Goal: Navigation & Orientation: Find specific page/section

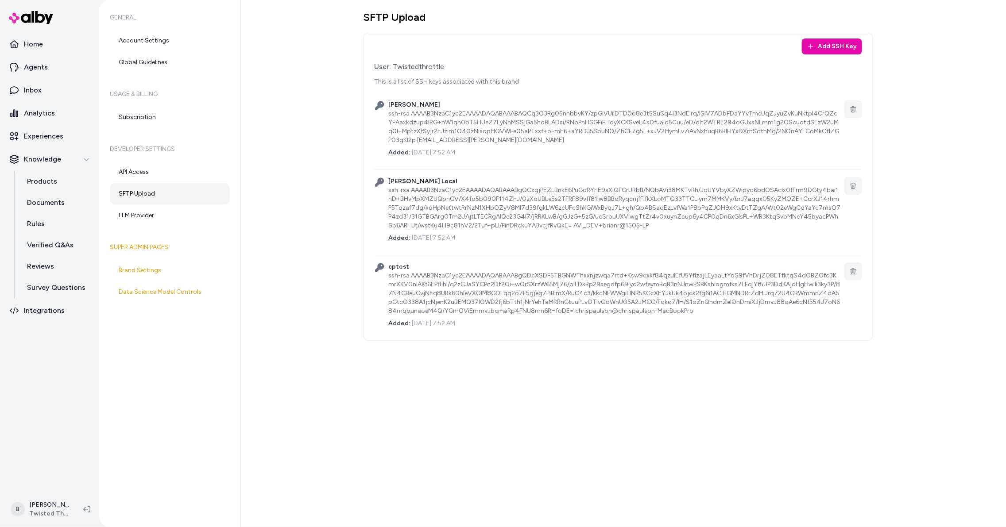
click at [534, 158] on div "[PERSON_NAME] ssh-rsa AAAAB3NzaC1yc2EAAAADAQABAAABAQCq3O3Rg05nnbbvKY/zpGiVUiIDT…" at bounding box center [618, 128] width 488 height 71
click at [390, 110] on div "ssh-rsa AAAAB3NzaC1yc2EAAAADAQABAAABAQCq3O3Rg05nnbbvKY/zpGiVUiIDTD0o8e3t5SuSq4i…" at bounding box center [614, 126] width 452 height 35
click at [373, 109] on div "Add SSH Key User: Twistedthrottle This is a list of SSH keys associated with th…" at bounding box center [618, 187] width 510 height 308
click at [130, 176] on link "API Access" at bounding box center [170, 172] width 120 height 21
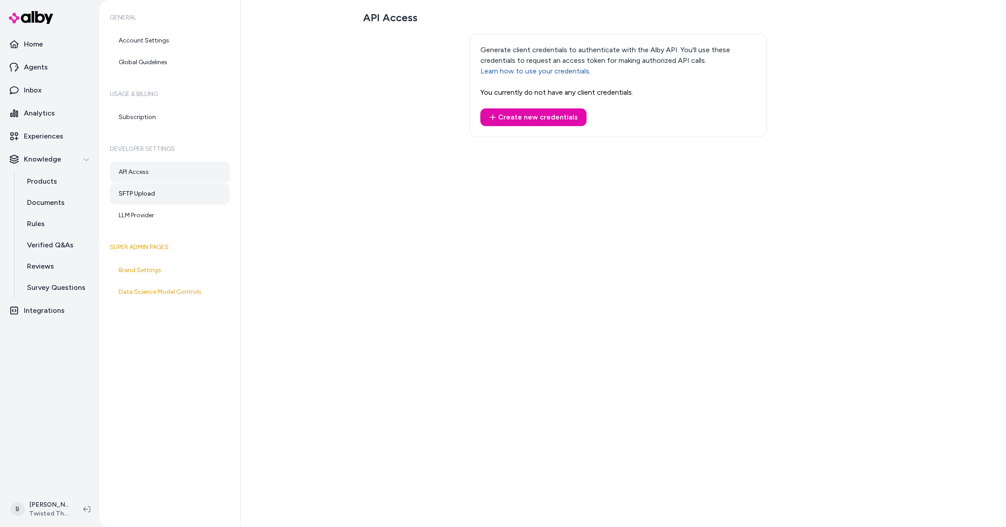
click at [146, 193] on link "SFTP Upload" at bounding box center [170, 193] width 120 height 21
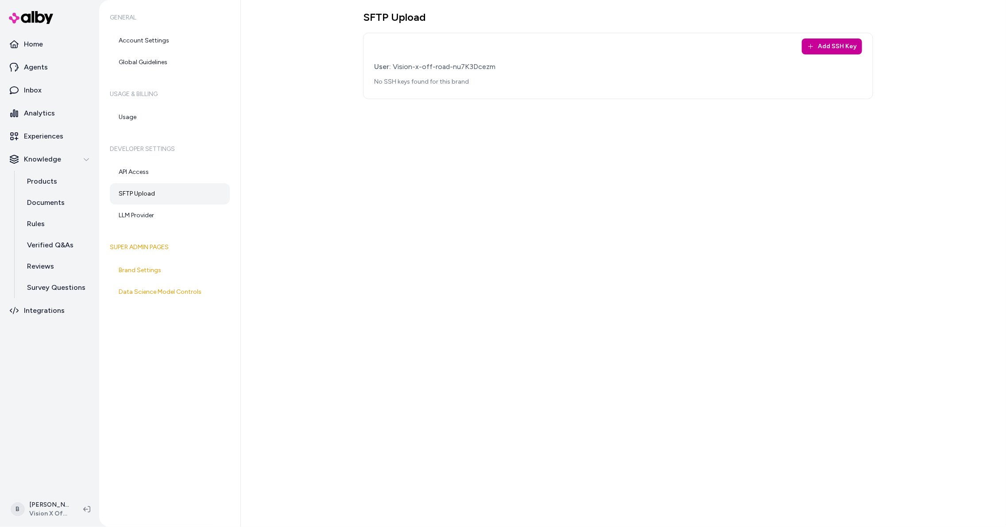
click at [844, 50] on button "Add SSH Key" at bounding box center [832, 47] width 60 height 16
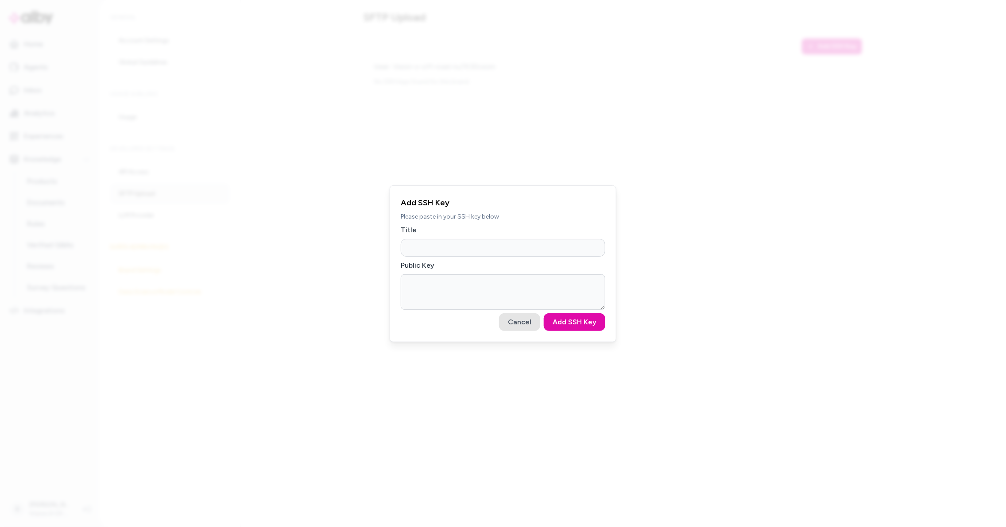
click at [511, 323] on button "Cancel" at bounding box center [519, 322] width 41 height 18
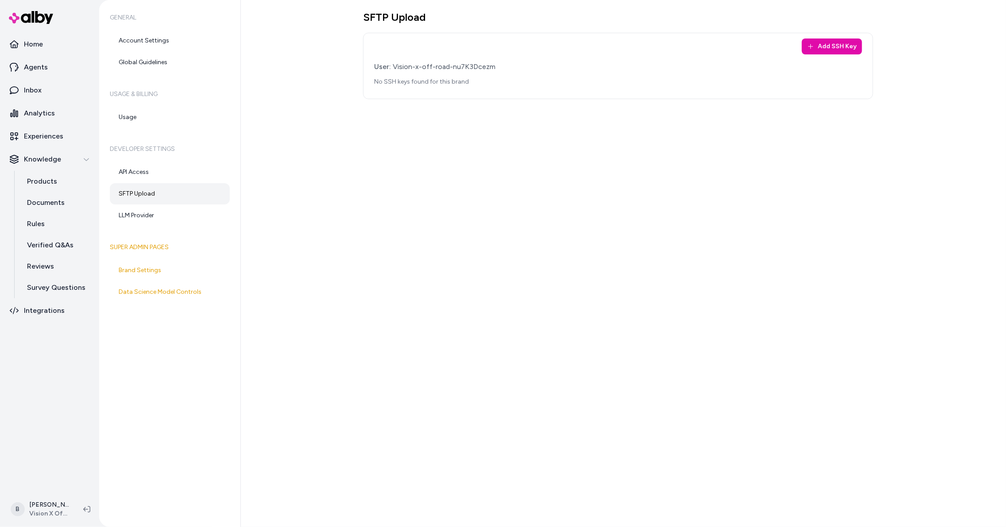
click at [576, 143] on div "SFTP Upload Add SSH Key User: Vision-x-off-road-nu7K3Dcezm No SSH keys found fo…" at bounding box center [623, 263] width 765 height 527
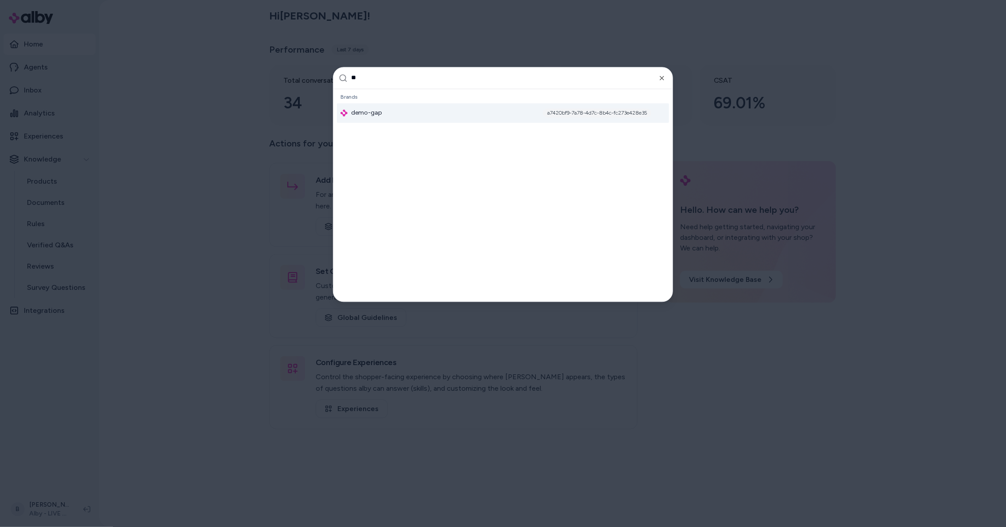
scroll to position [16, 0]
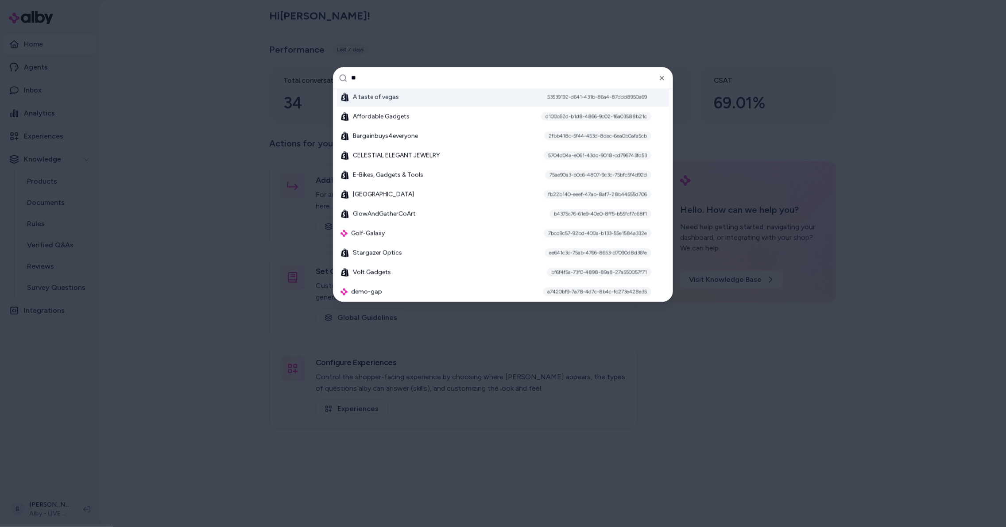
type input "*"
type input "***"
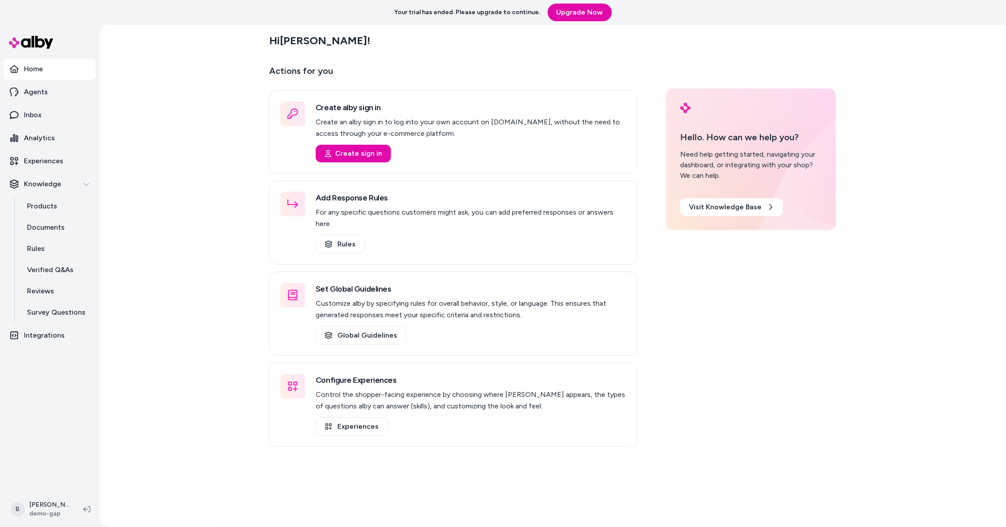
click at [154, 271] on div "Hi Bryan ! Actions for you Create alby sign in Create an alby sign in to log in…" at bounding box center [552, 276] width 907 height 502
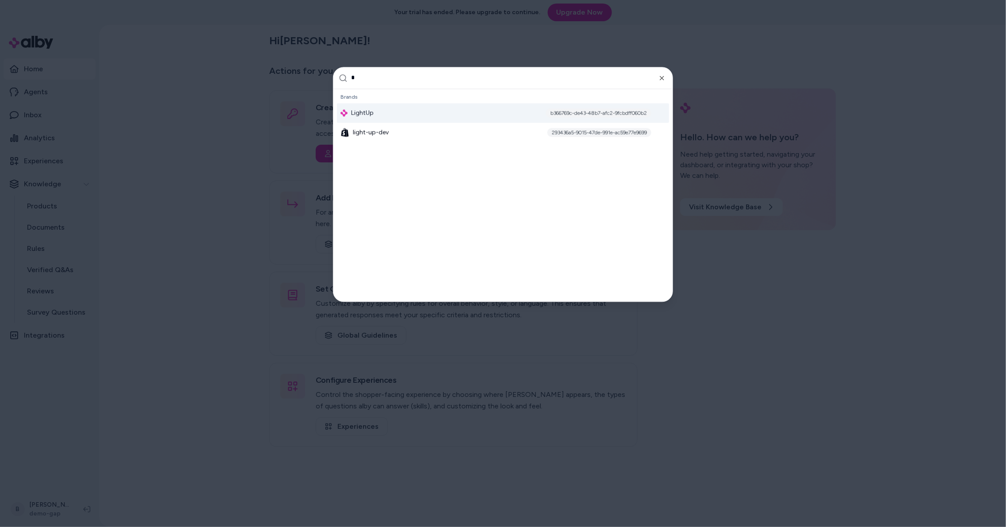
scroll to position [1003, 0]
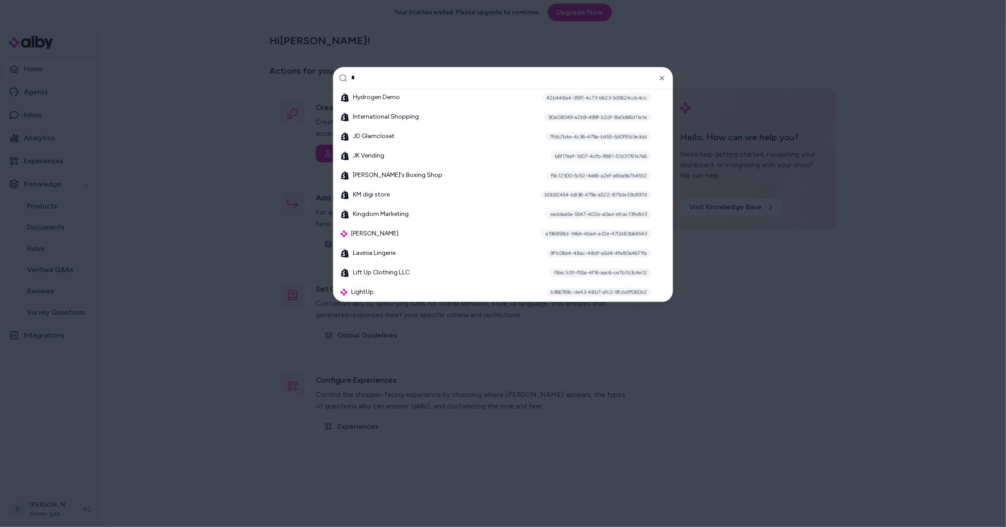
type input "**"
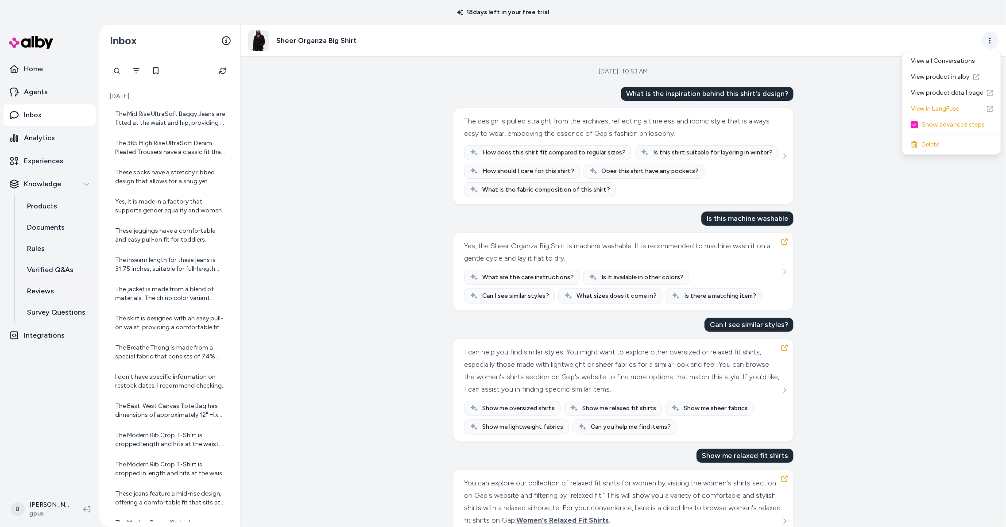
click at [595, 35] on html "18 days left in your free trial Home Agents Inbox Analytics Experiences Knowled…" at bounding box center [503, 263] width 1006 height 527
click at [595, 34] on html "18 days left in your free trial Home Agents Inbox Analytics Experiences Knowled…" at bounding box center [503, 263] width 1006 height 527
click at [595, 270] on div "Sep 12, 2025 · 10:53 AM What is the inspiration behind this shirt's design? The…" at bounding box center [623, 292] width 765 height 471
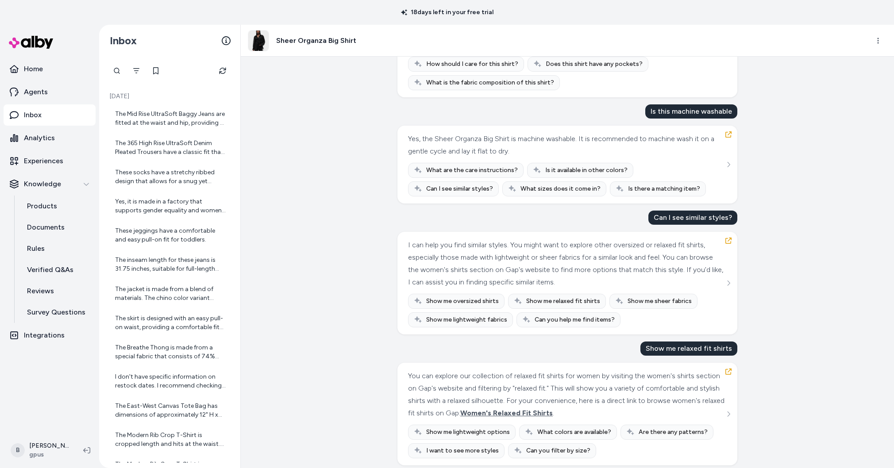
scroll to position [115, 0]
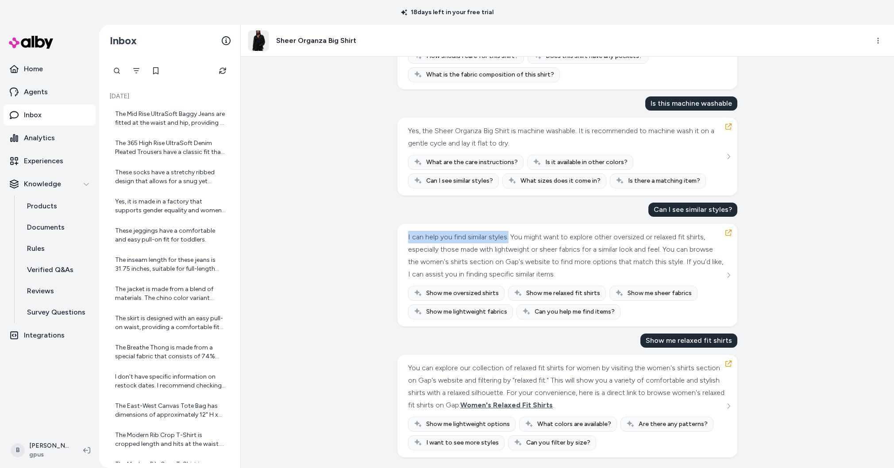
drag, startPoint x: 405, startPoint y: 235, endPoint x: 509, endPoint y: 238, distance: 103.6
click at [509, 238] on div "I can help you find similar styles. You might want to explore other oversized o…" at bounding box center [567, 275] width 340 height 103
copy div "I can help you find similar styles."
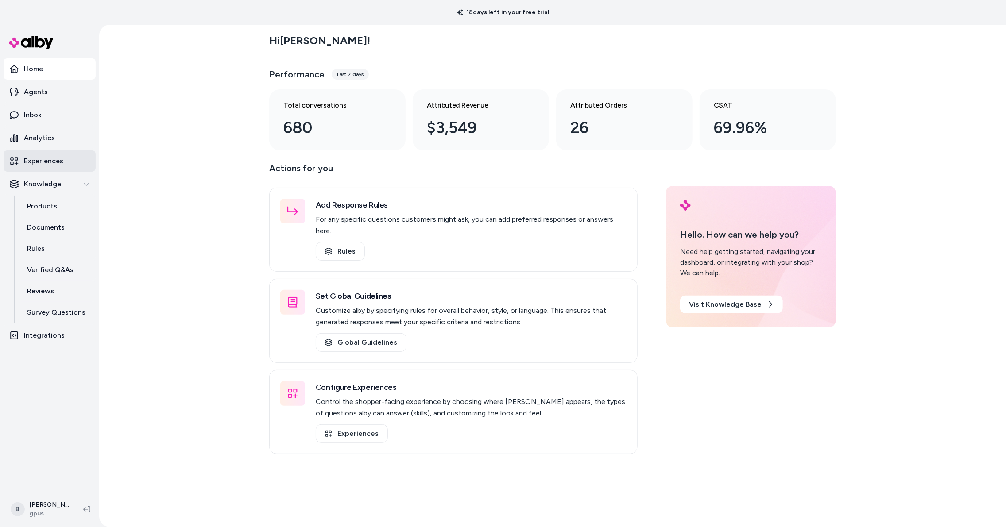
click at [39, 165] on p "Experiences" at bounding box center [43, 161] width 39 height 11
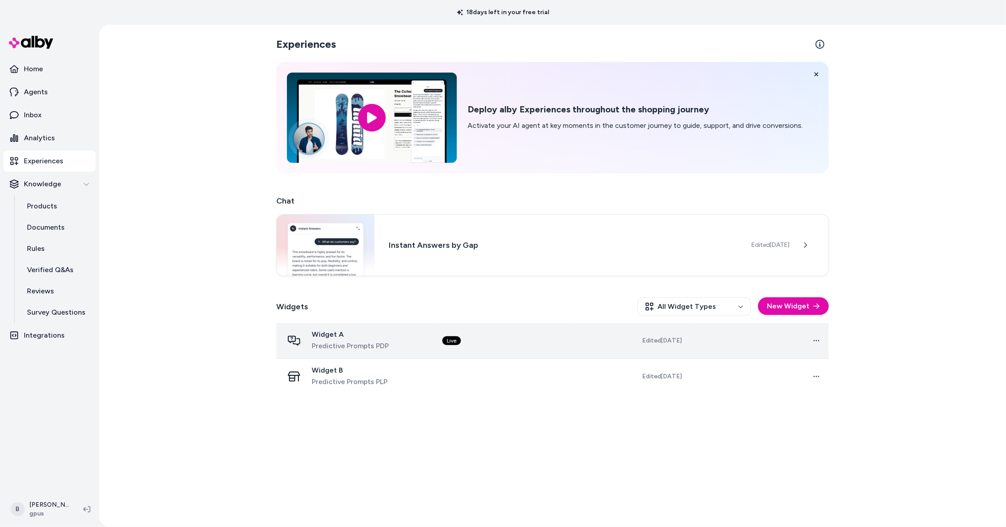
click at [336, 337] on span "Widget A" at bounding box center [350, 334] width 77 height 9
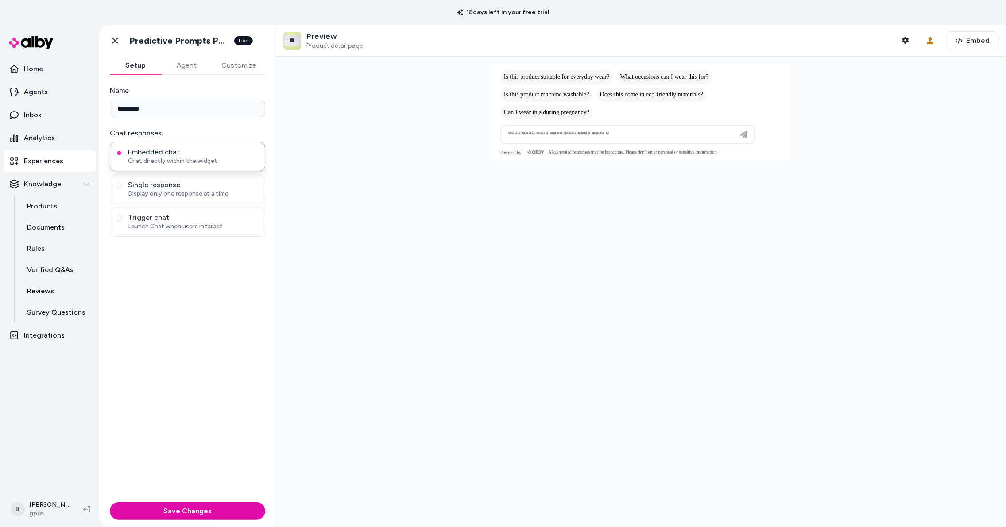
click at [186, 71] on button "Agent" at bounding box center [186, 66] width 51 height 18
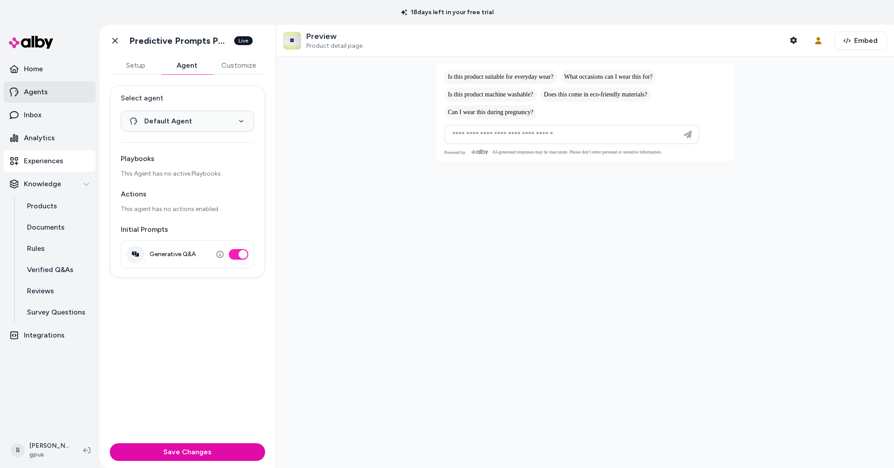
click at [31, 94] on p "Agents" at bounding box center [36, 92] width 24 height 11
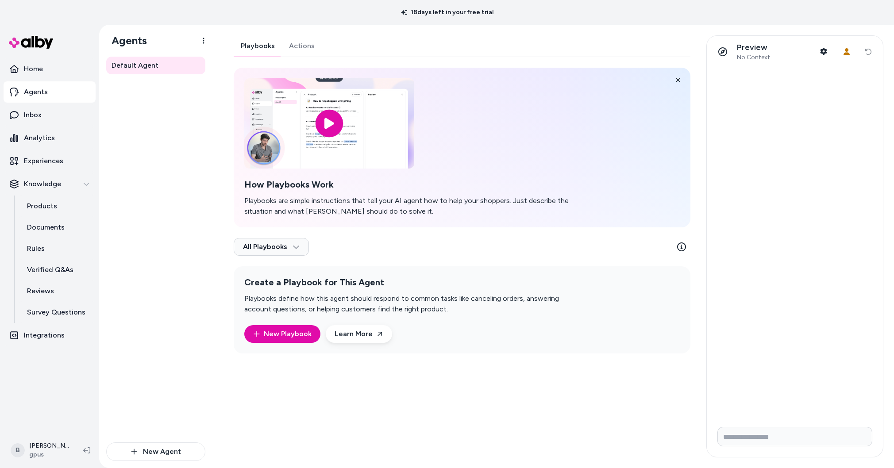
click at [292, 50] on link "Actions" at bounding box center [302, 45] width 40 height 21
